Goal: Task Accomplishment & Management: Manage account settings

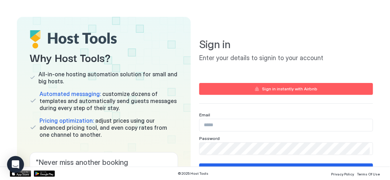
click at [289, 92] on div "Sign in instantly with Airbnb" at bounding box center [289, 89] width 55 height 6
click at [213, 125] on input "Input Field" at bounding box center [285, 125] width 173 height 12
type input "**********"
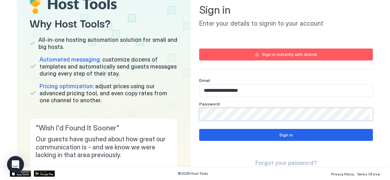
scroll to position [44, 0]
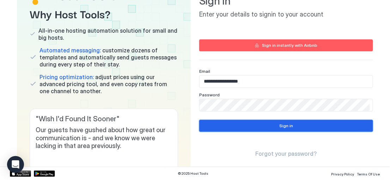
click at [279, 126] on div "Sign in" at bounding box center [286, 126] width 14 height 6
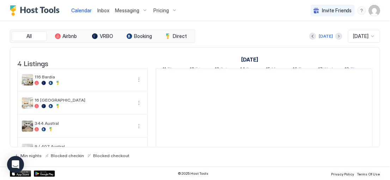
scroll to position [0, 392]
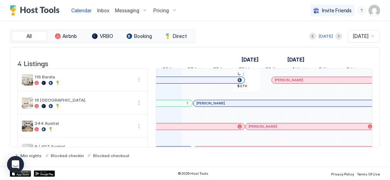
click at [166, 12] on span "Pricing" at bounding box center [161, 10] width 16 height 6
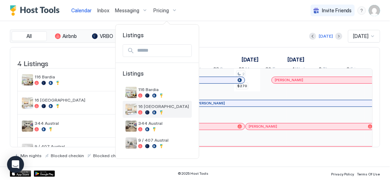
click at [152, 111] on div at bounding box center [163, 113] width 51 height 4
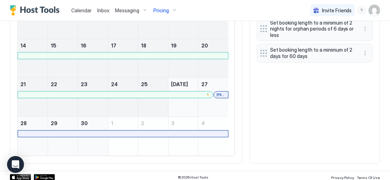
scroll to position [160, 0]
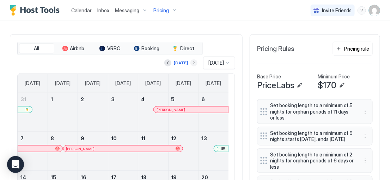
click at [190, 62] on button "Next month" at bounding box center [193, 63] width 7 height 7
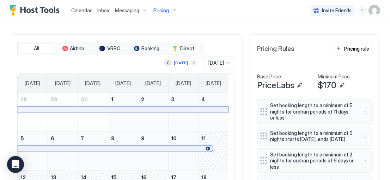
click at [190, 62] on button "Next month" at bounding box center [193, 63] width 7 height 7
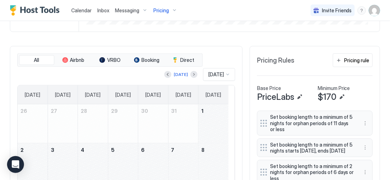
scroll to position [111, 0]
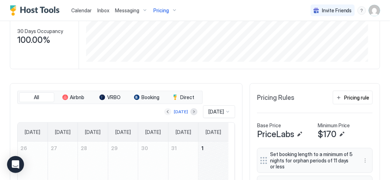
click at [164, 111] on button "Previous month" at bounding box center [167, 112] width 7 height 7
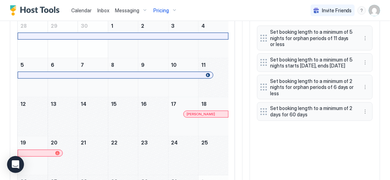
scroll to position [243, 0]
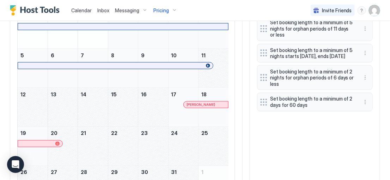
drag, startPoint x: 210, startPoint y: 73, endPoint x: 181, endPoint y: 83, distance: 30.9
click at [174, 87] on tbody "28 29 30 1 2 3 4 5 6 7 8 9 10 11 12 13 14 15 16 17 Thuy Nguyen 18 19 20 21 22 2…" at bounding box center [123, 107] width 211 height 195
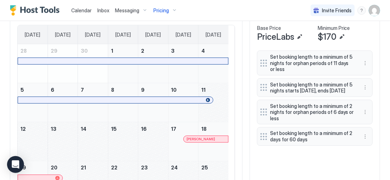
scroll to position [199, 0]
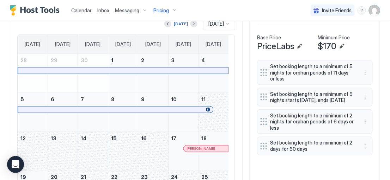
drag, startPoint x: 206, startPoint y: 113, endPoint x: 157, endPoint y: 137, distance: 54.5
click at [157, 137] on tbody "28 29 30 1 2 3 4 5 6 7 8 9 10 11 12 13 14 15 16 17 Thuy Nguyen 18 19 20 21 22 2…" at bounding box center [123, 151] width 211 height 195
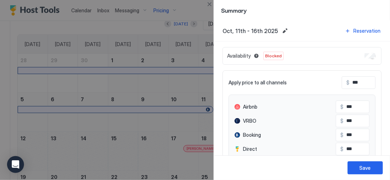
click at [207, 115] on div at bounding box center [195, 90] width 390 height 180
click at [359, 170] on button "Save" at bounding box center [365, 168] width 35 height 13
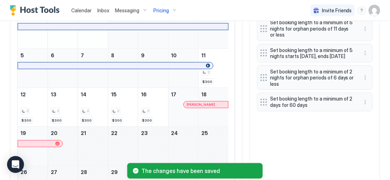
scroll to position [287, 0]
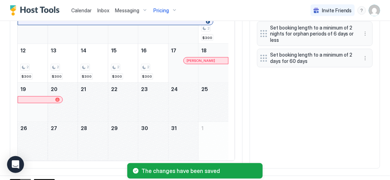
click at [187, 75] on div "October 17, 2025" at bounding box center [183, 63] width 30 height 39
click at [187, 72] on div "October 17, 2025" at bounding box center [183, 63] width 30 height 39
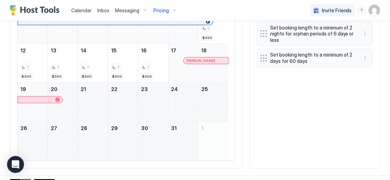
click at [176, 64] on div "October 17, 2025" at bounding box center [183, 63] width 30 height 39
click at [204, 62] on div "Thuy Nguyen" at bounding box center [206, 61] width 44 height 6
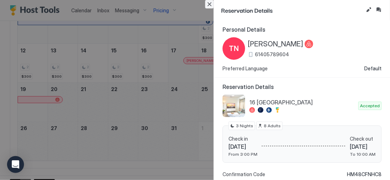
click at [210, 4] on button "Close" at bounding box center [209, 4] width 8 height 8
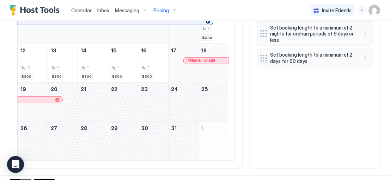
click at [179, 68] on div "October 17, 2025" at bounding box center [183, 63] width 30 height 39
click at [63, 104] on div "October 20, 2025" at bounding box center [63, 102] width 30 height 39
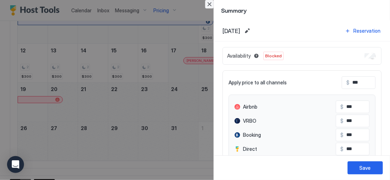
click at [208, 4] on button "Close" at bounding box center [209, 4] width 8 height 8
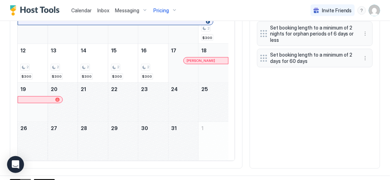
click at [66, 101] on div "October 20, 2025" at bounding box center [63, 102] width 30 height 39
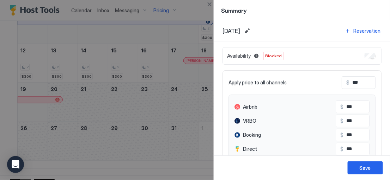
click at [183, 143] on div at bounding box center [195, 90] width 390 height 180
click at [178, 145] on div at bounding box center [195, 90] width 390 height 180
click at [356, 170] on button "Save" at bounding box center [365, 168] width 35 height 13
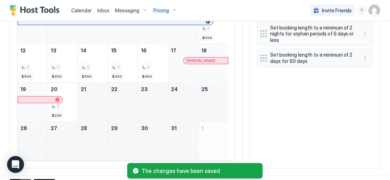
click at [188, 65] on div "October 17, 2025" at bounding box center [183, 63] width 30 height 39
click at [170, 48] on div "October 17, 2025" at bounding box center [183, 63] width 30 height 39
click at [156, 52] on div "2 $300" at bounding box center [153, 63] width 24 height 33
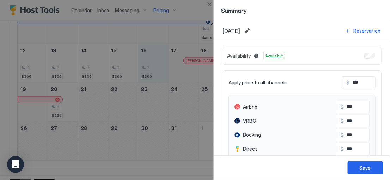
click at [177, 56] on div at bounding box center [195, 90] width 390 height 180
click at [176, 57] on div at bounding box center [195, 90] width 390 height 180
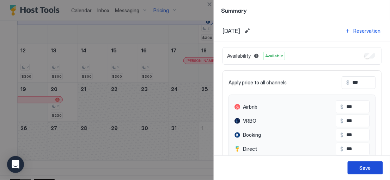
click at [369, 166] on div "Save" at bounding box center [364, 168] width 11 height 7
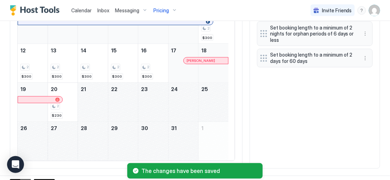
click at [187, 72] on div "October 17, 2025" at bounding box center [183, 63] width 30 height 39
click at [176, 68] on div "October 17, 2025" at bounding box center [183, 63] width 30 height 39
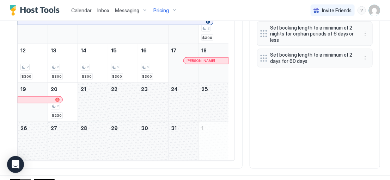
drag, startPoint x: 86, startPoint y: 107, endPoint x: 91, endPoint y: 101, distance: 7.3
click at [91, 101] on div "October 21, 2025" at bounding box center [93, 102] width 30 height 39
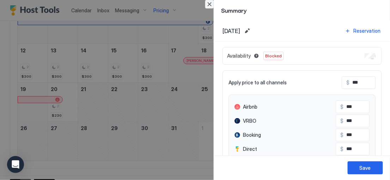
click at [210, 4] on button "Close" at bounding box center [209, 4] width 8 height 8
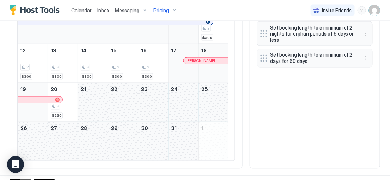
drag, startPoint x: 93, startPoint y: 92, endPoint x: 169, endPoint y: 141, distance: 91.0
click at [169, 141] on tbody "28 29 30 1 2 3 4 5 6 7 8 9 10 11 2 $300 12 2 $300 13 2 $300 14 2 $300 15 2 $300…" at bounding box center [123, 63] width 211 height 195
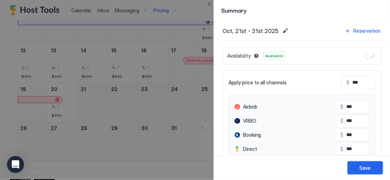
click at [358, 168] on button "Save" at bounding box center [365, 168] width 35 height 13
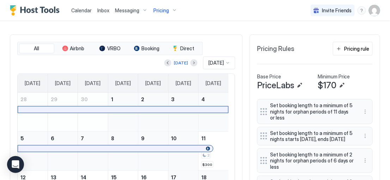
scroll to position [204, 0]
